Goal: Task Accomplishment & Management: Use online tool/utility

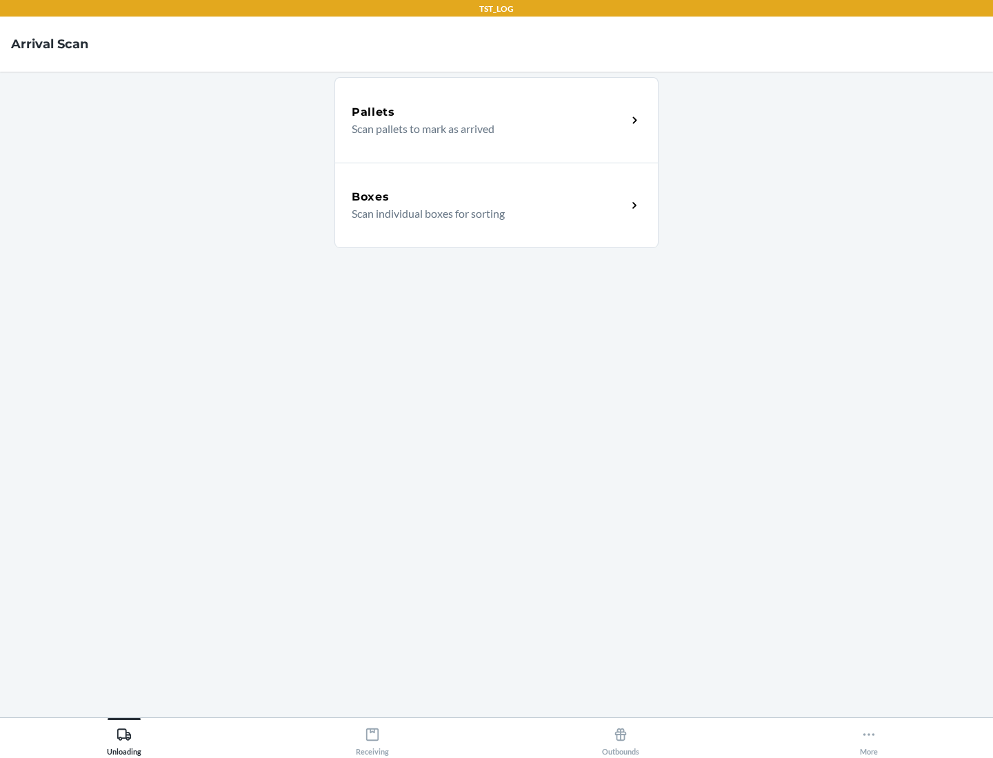
click at [489, 197] on div "Boxes" at bounding box center [489, 197] width 275 height 17
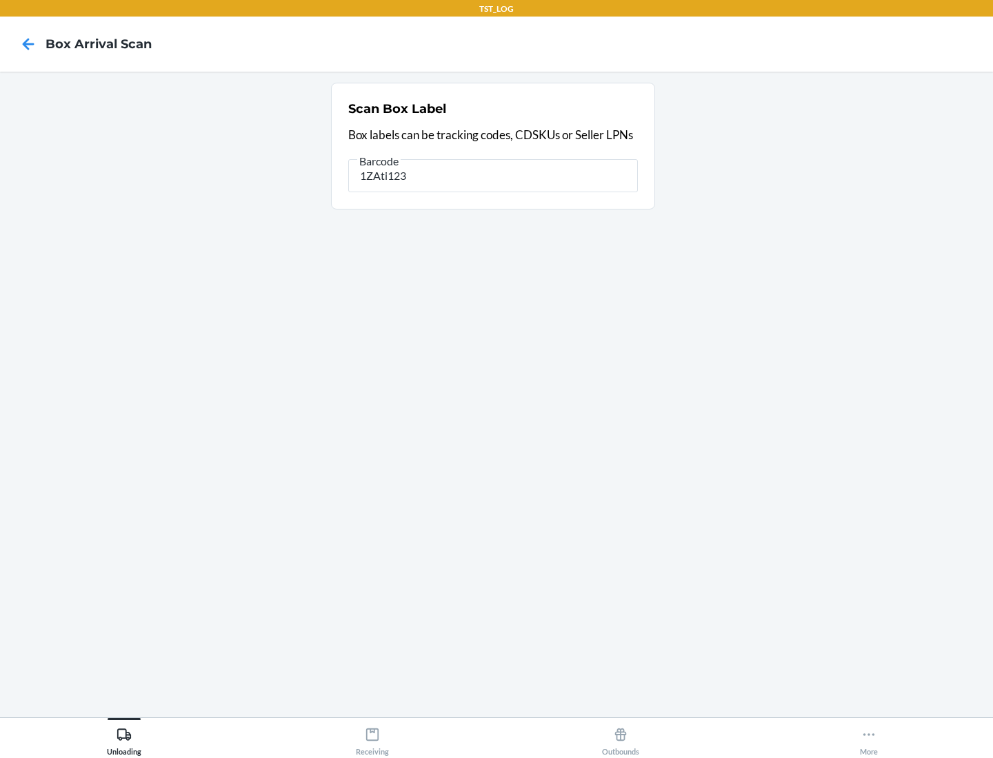
type input "1ZAti123"
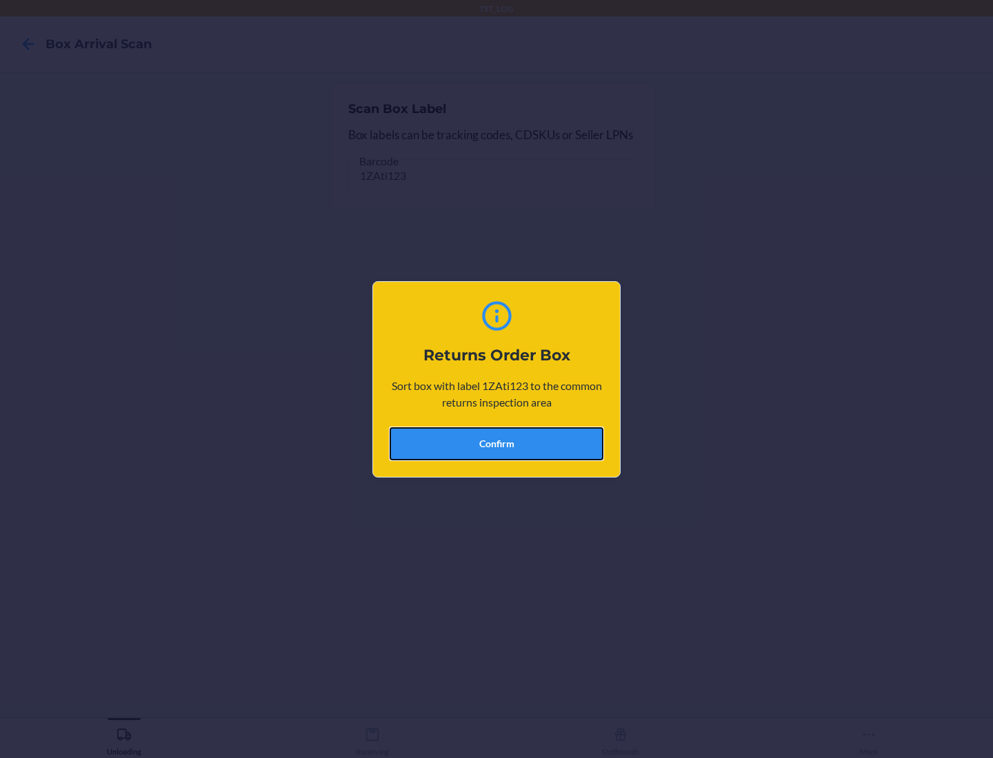
click at [496, 443] on button "Confirm" at bounding box center [497, 443] width 214 height 33
